Goal: Transaction & Acquisition: Purchase product/service

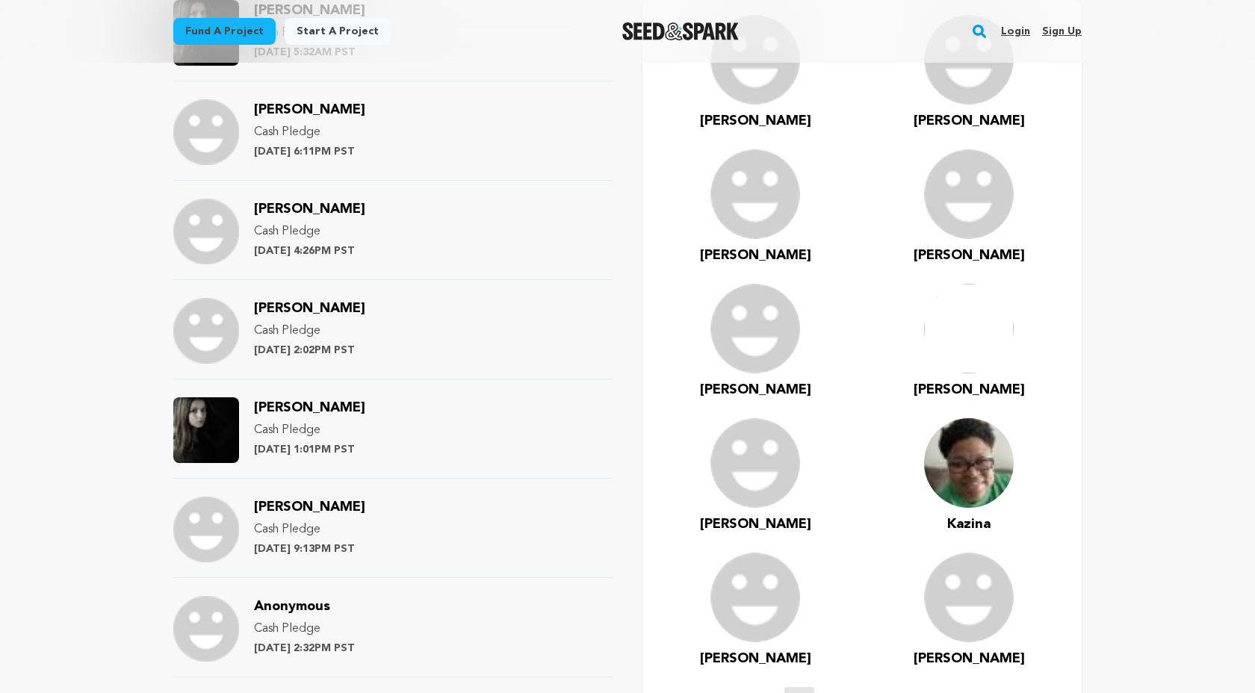
scroll to position [1029, 0]
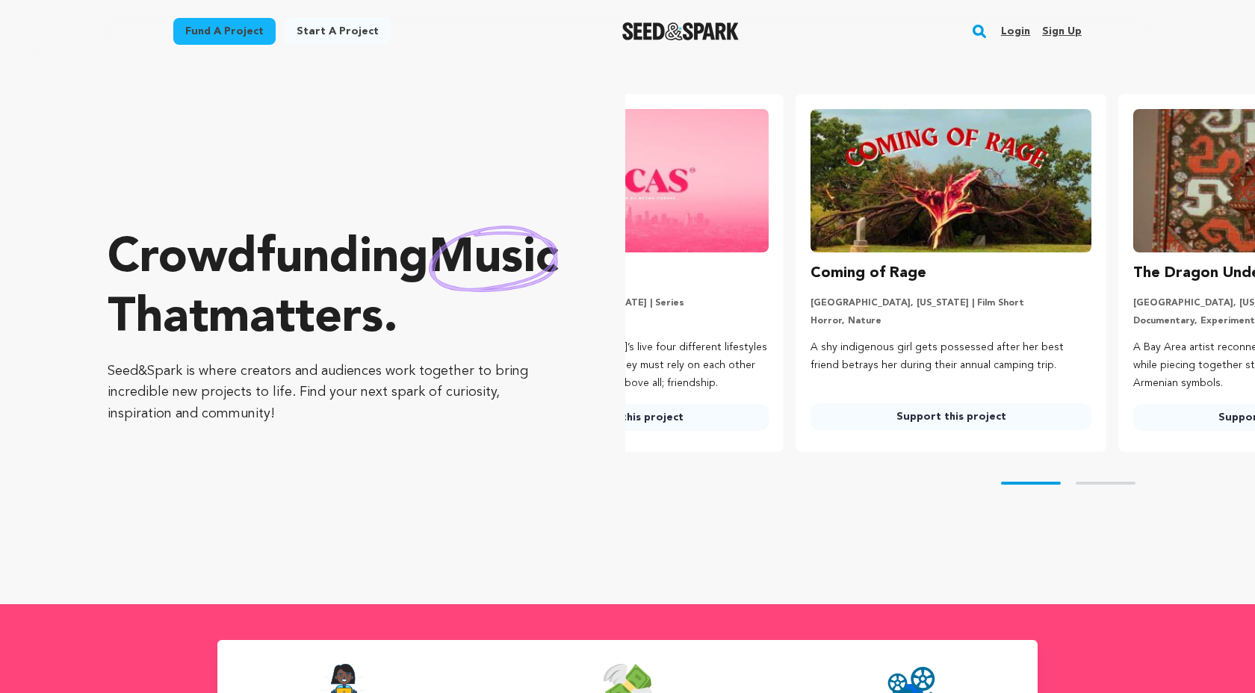
scroll to position [0, 177]
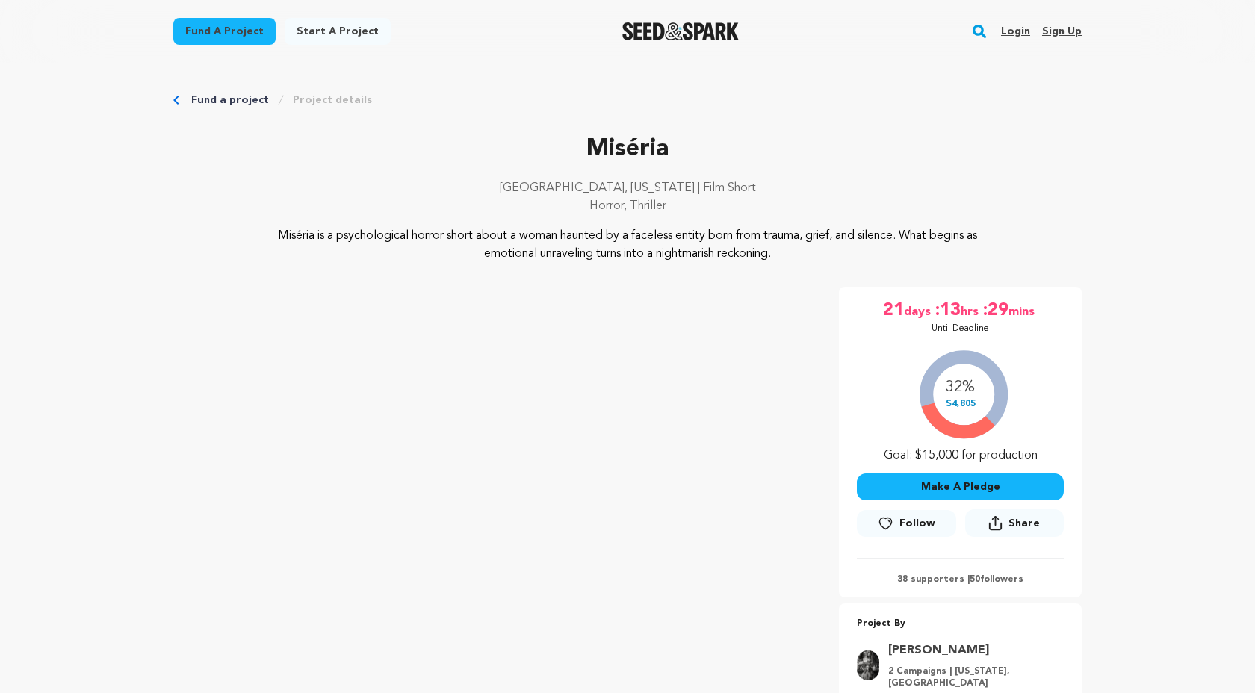
click at [224, 102] on link "Fund a project" at bounding box center [230, 100] width 78 height 15
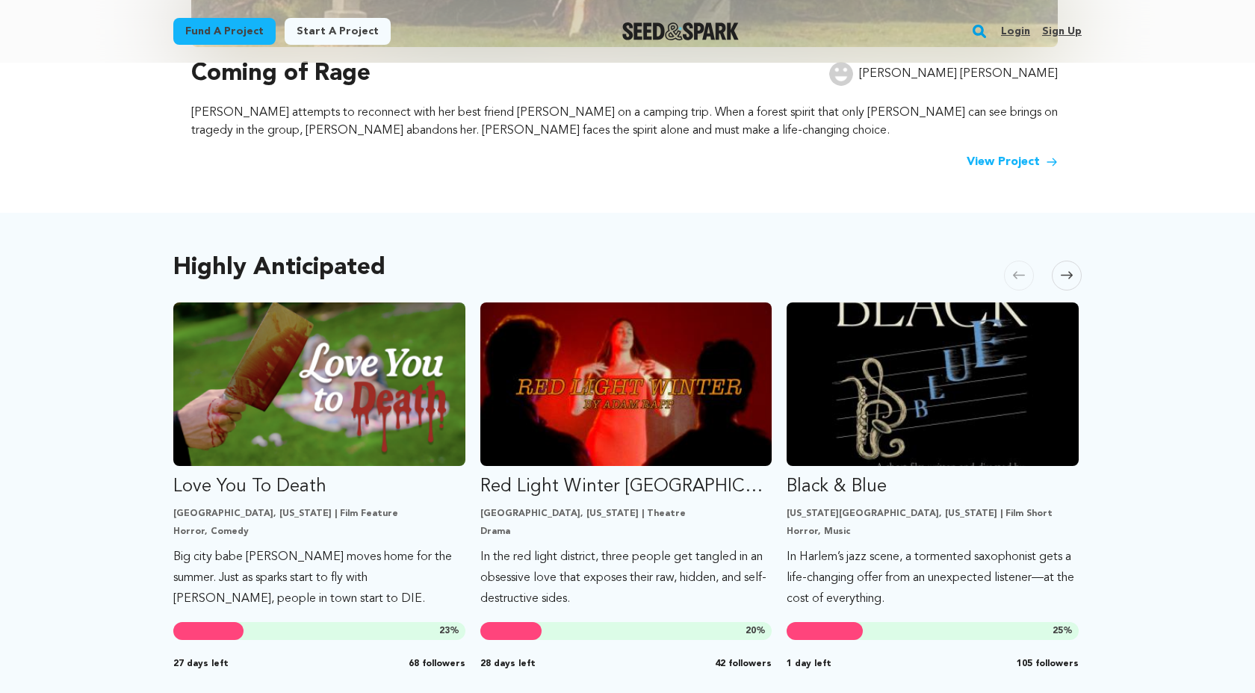
scroll to position [602, 0]
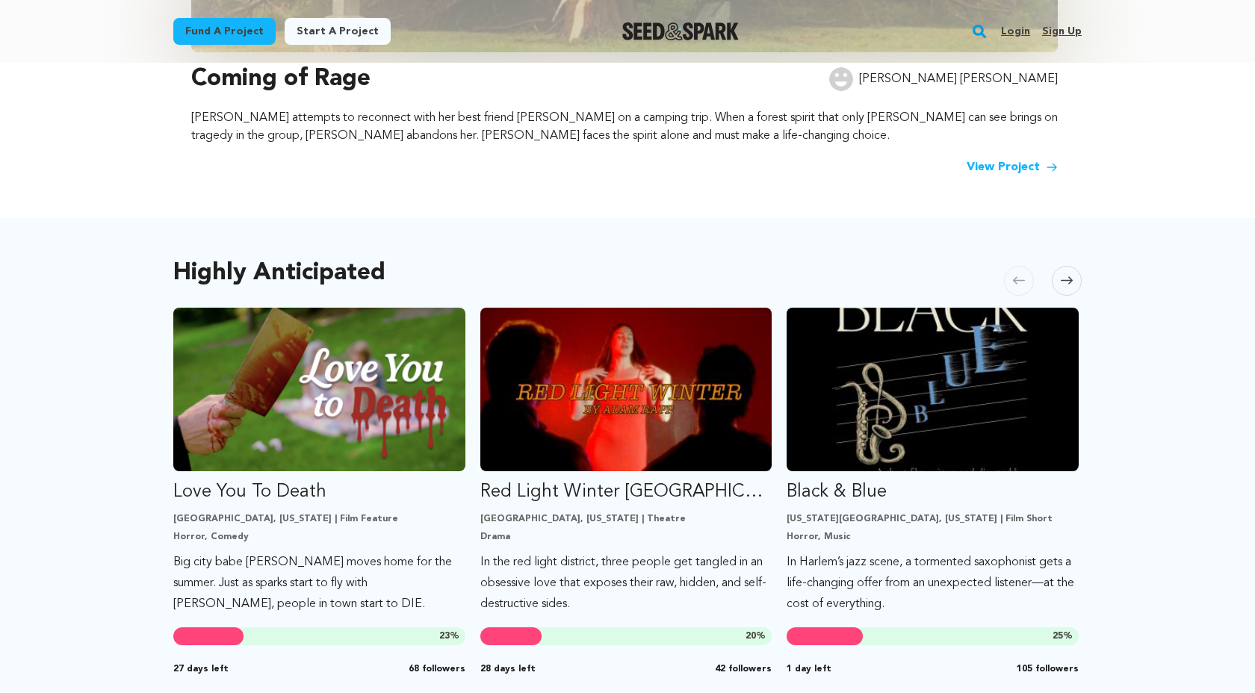
click at [1069, 284] on icon at bounding box center [1067, 280] width 12 height 7
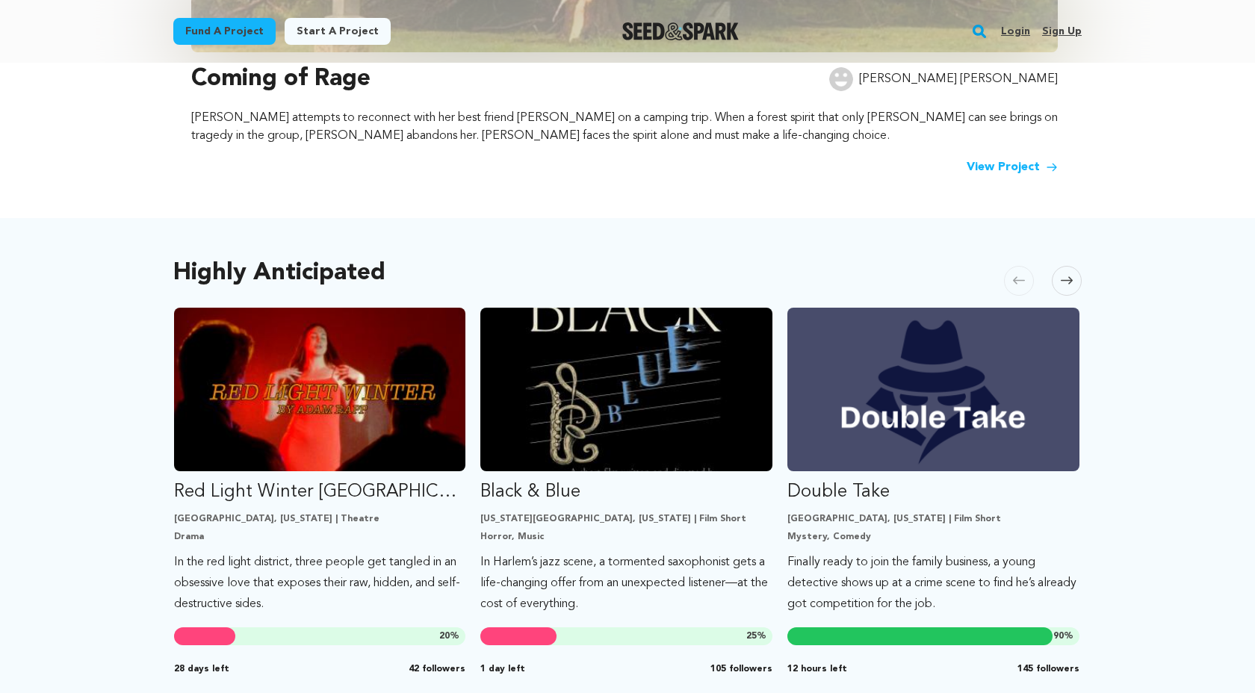
scroll to position [0, 306]
click at [1076, 282] on span at bounding box center [1067, 281] width 30 height 30
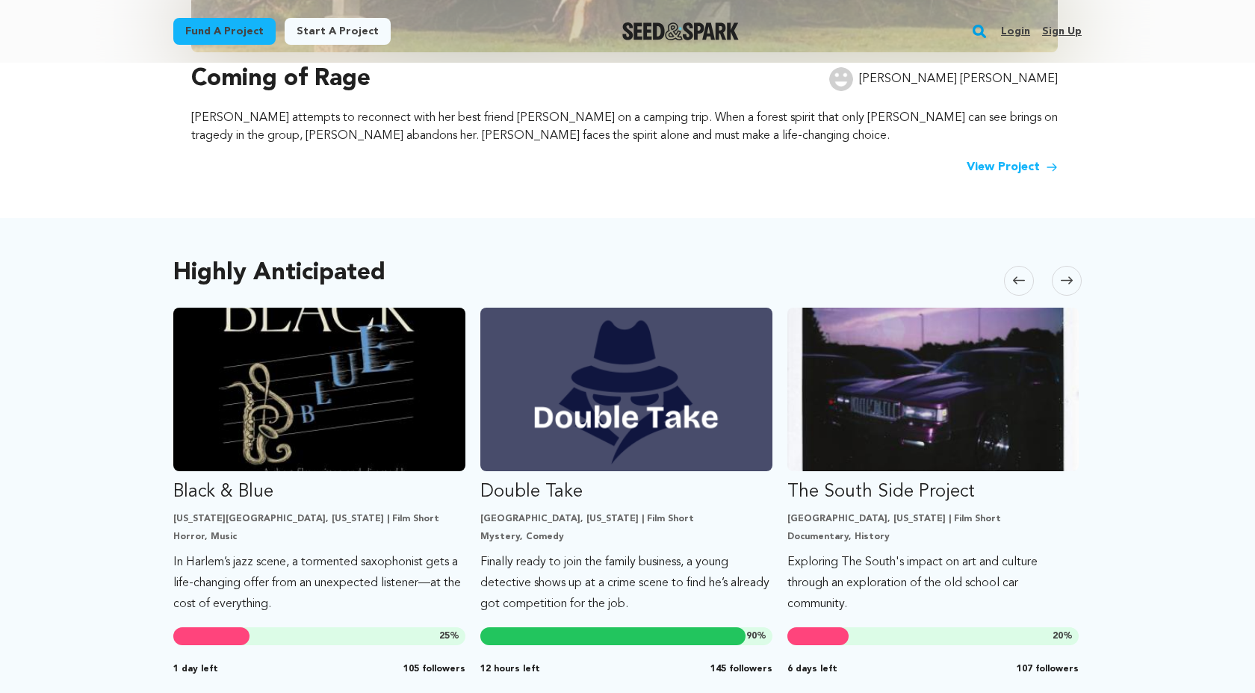
scroll to position [616, 0]
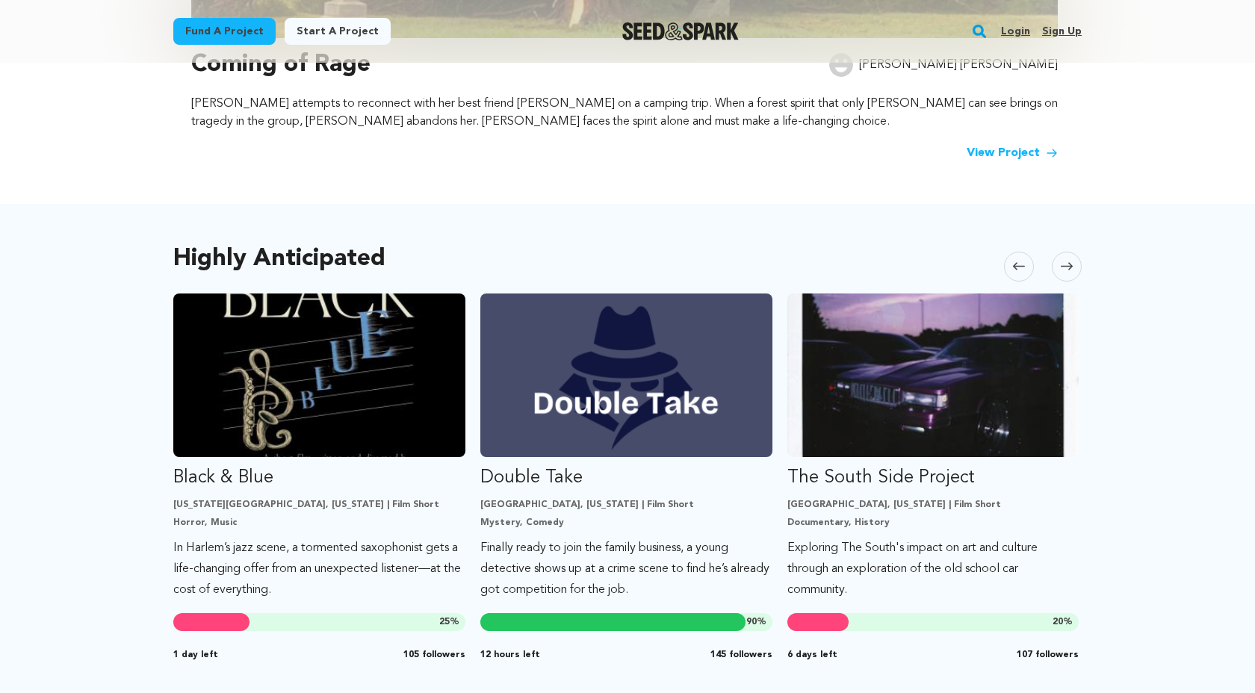
click at [1068, 259] on span at bounding box center [1067, 267] width 30 height 30
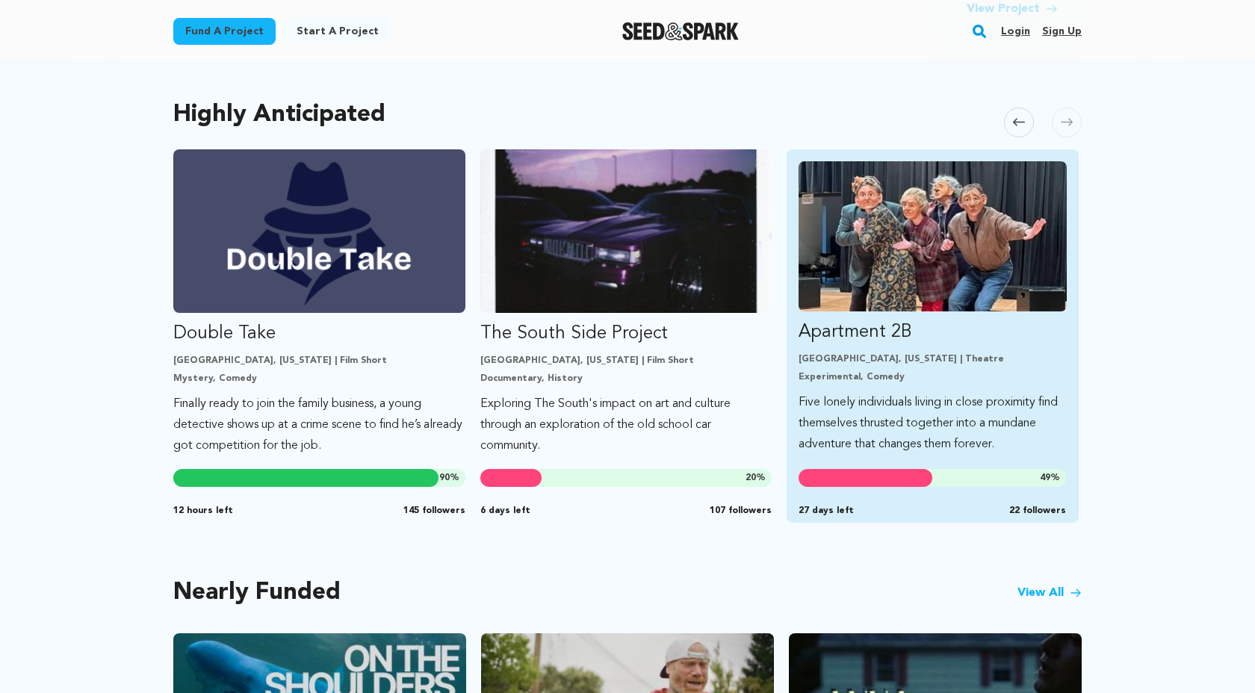
scroll to position [752, 0]
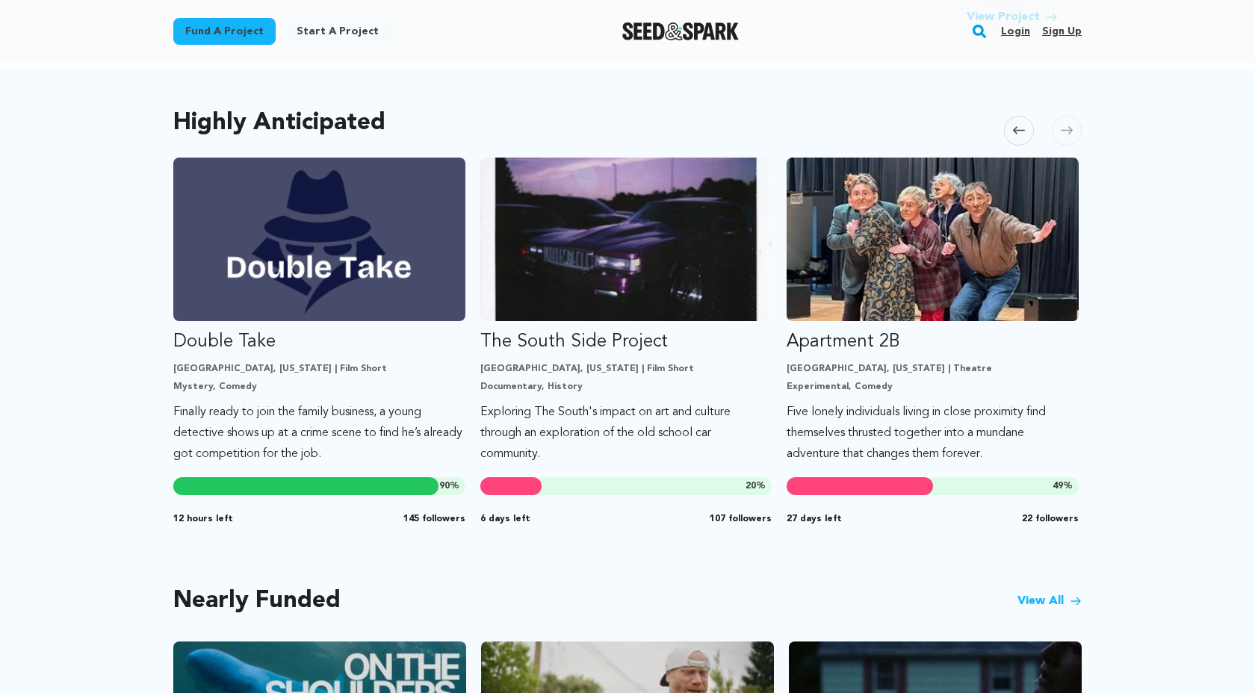
click at [1069, 123] on span at bounding box center [1067, 131] width 30 height 30
